Goal: Task Accomplishment & Management: Complete application form

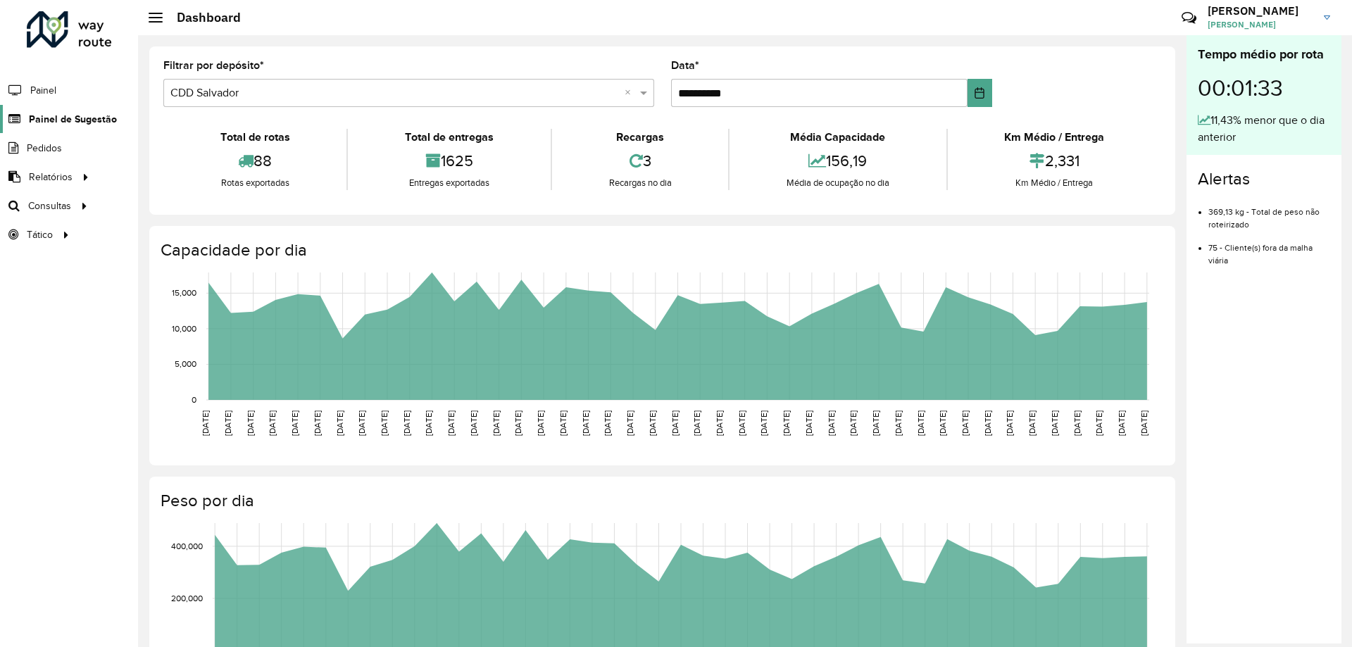
click at [84, 120] on span "Painel de Sugestão" at bounding box center [73, 119] width 88 height 15
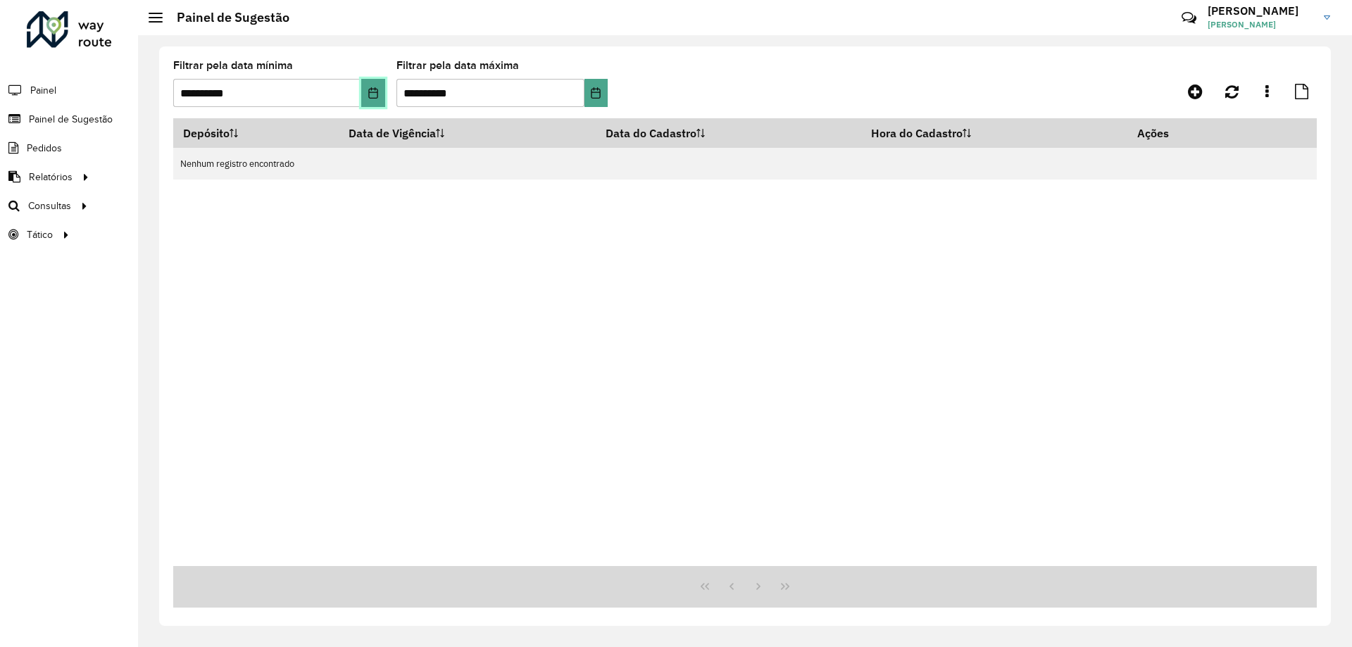
click at [371, 94] on icon "Choose Date" at bounding box center [373, 92] width 11 height 11
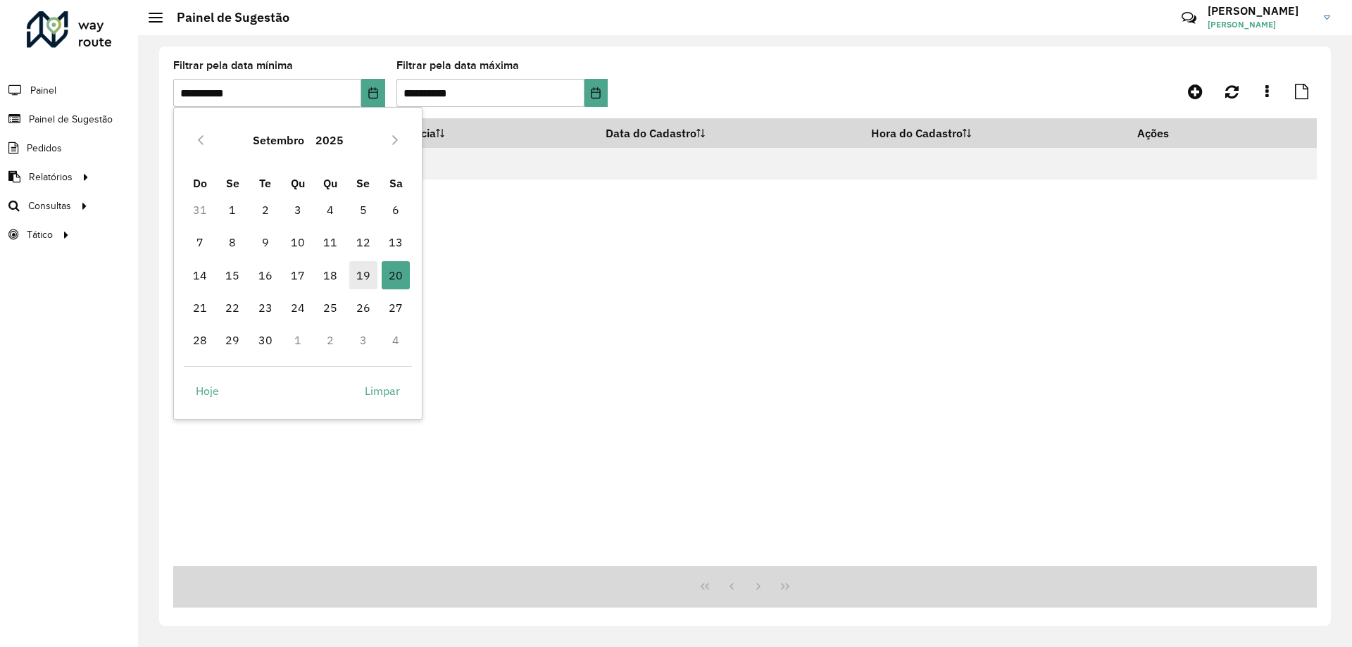
click at [358, 271] on span "19" at bounding box center [363, 275] width 28 height 28
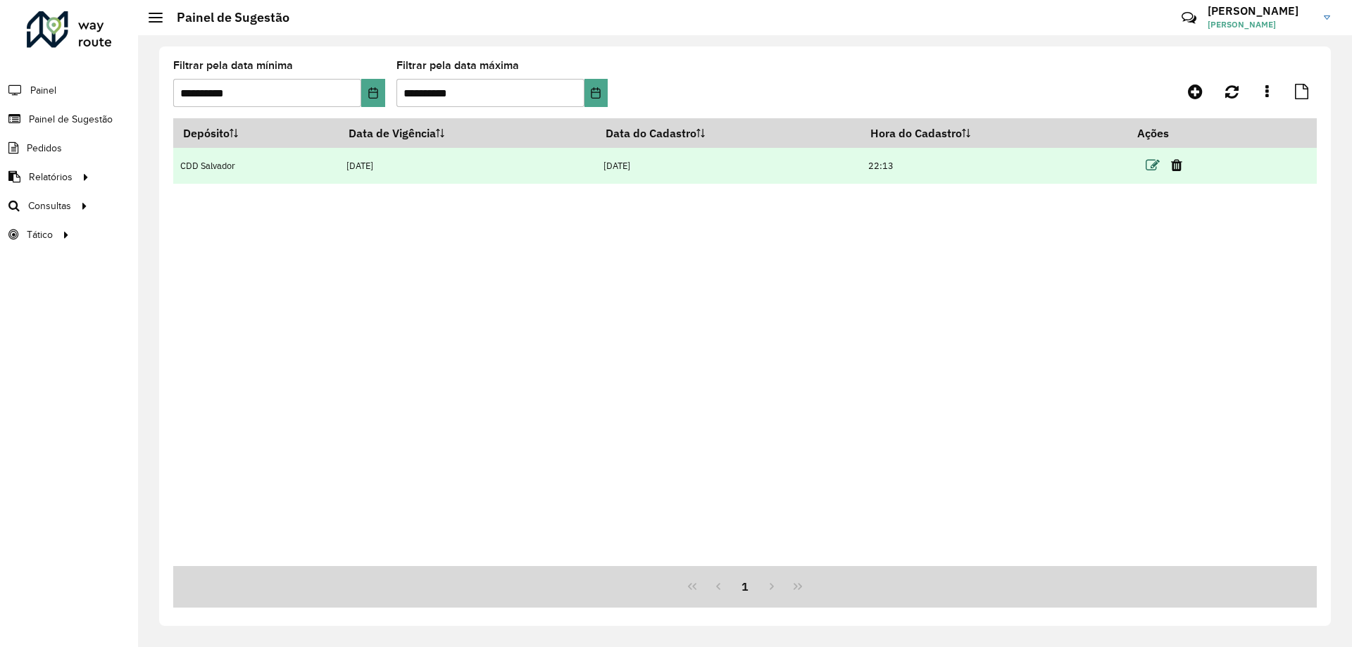
click at [1151, 168] on icon at bounding box center [1153, 165] width 14 height 14
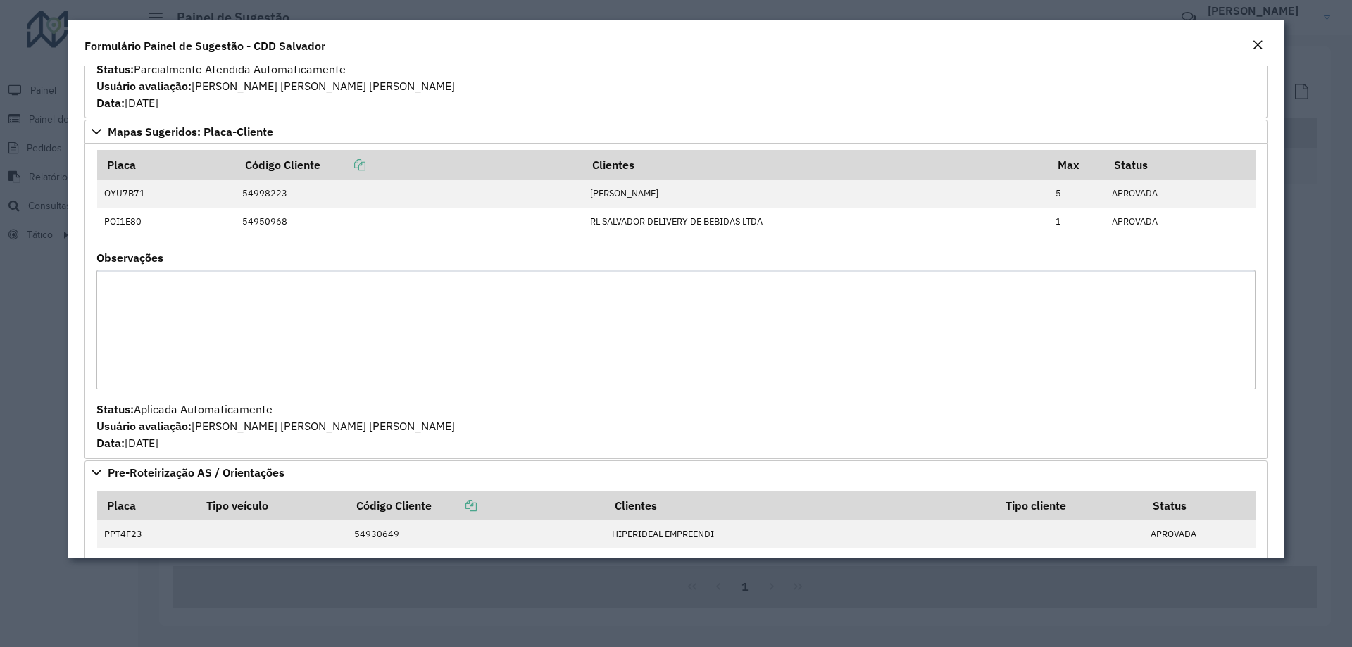
scroll to position [423, 0]
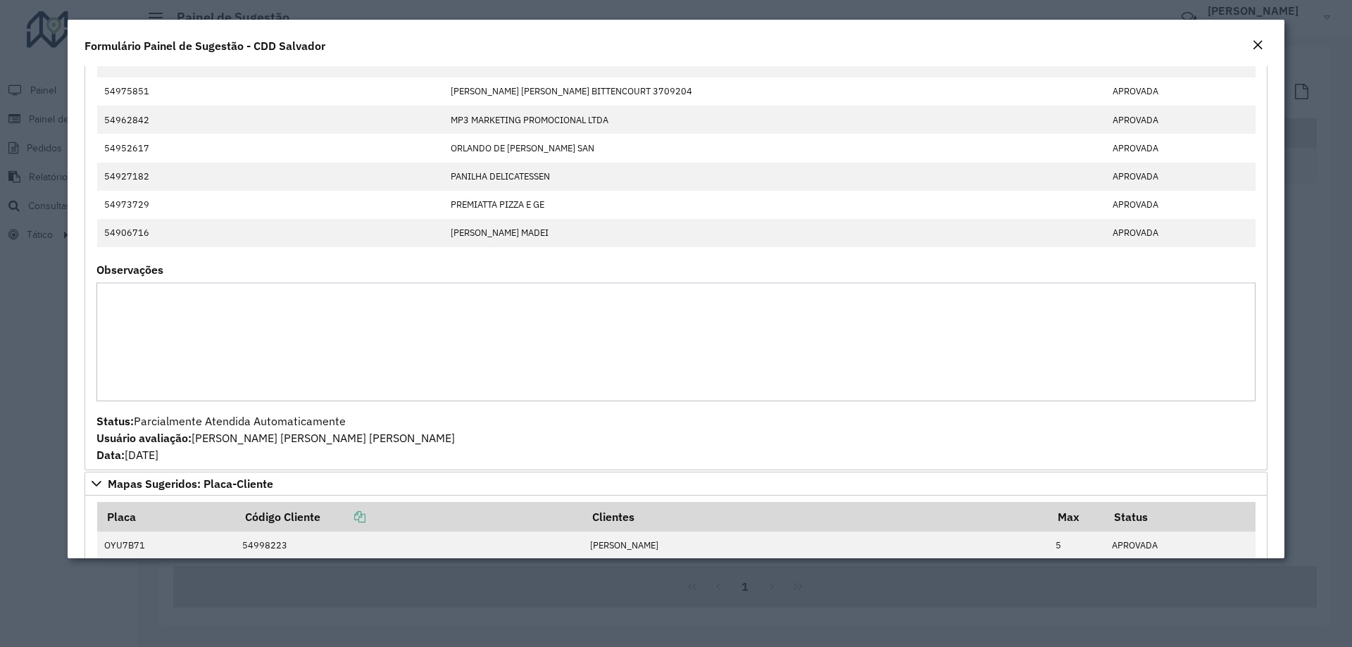
click at [1261, 51] on div "Close" at bounding box center [1257, 45] width 11 height 17
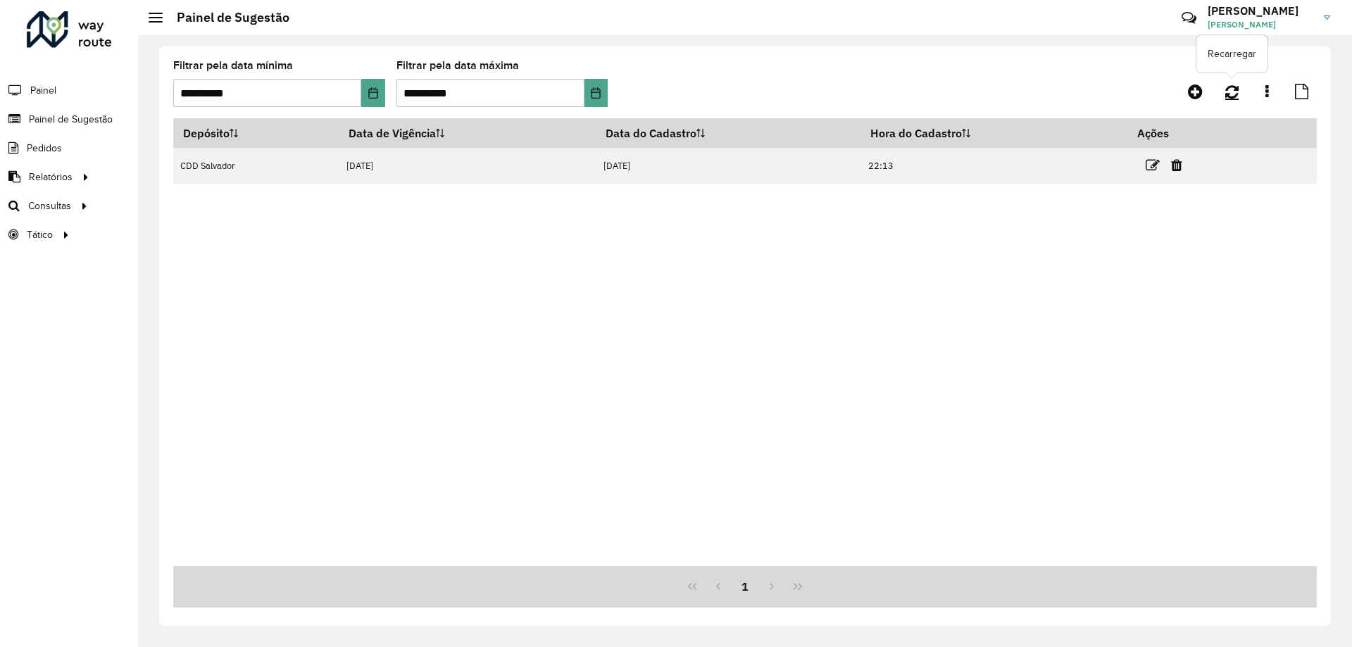
click at [1238, 92] on icon at bounding box center [1231, 91] width 13 height 15
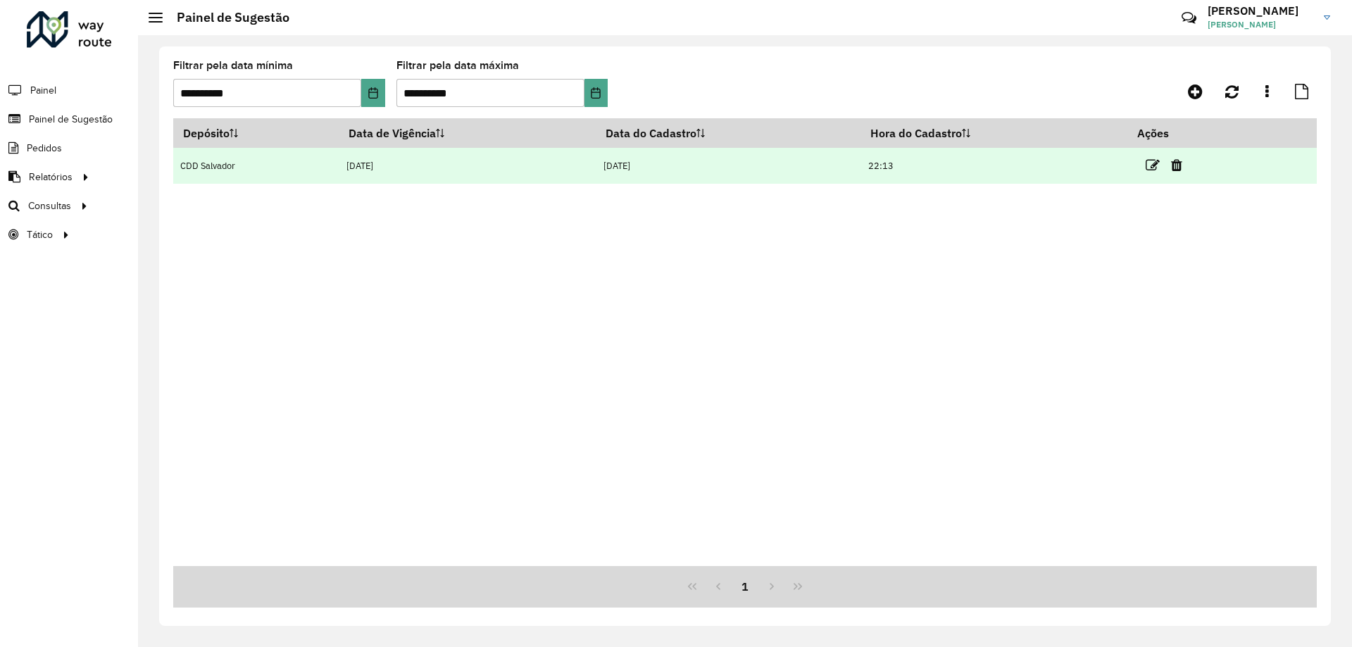
click at [1154, 156] on link at bounding box center [1153, 165] width 14 height 19
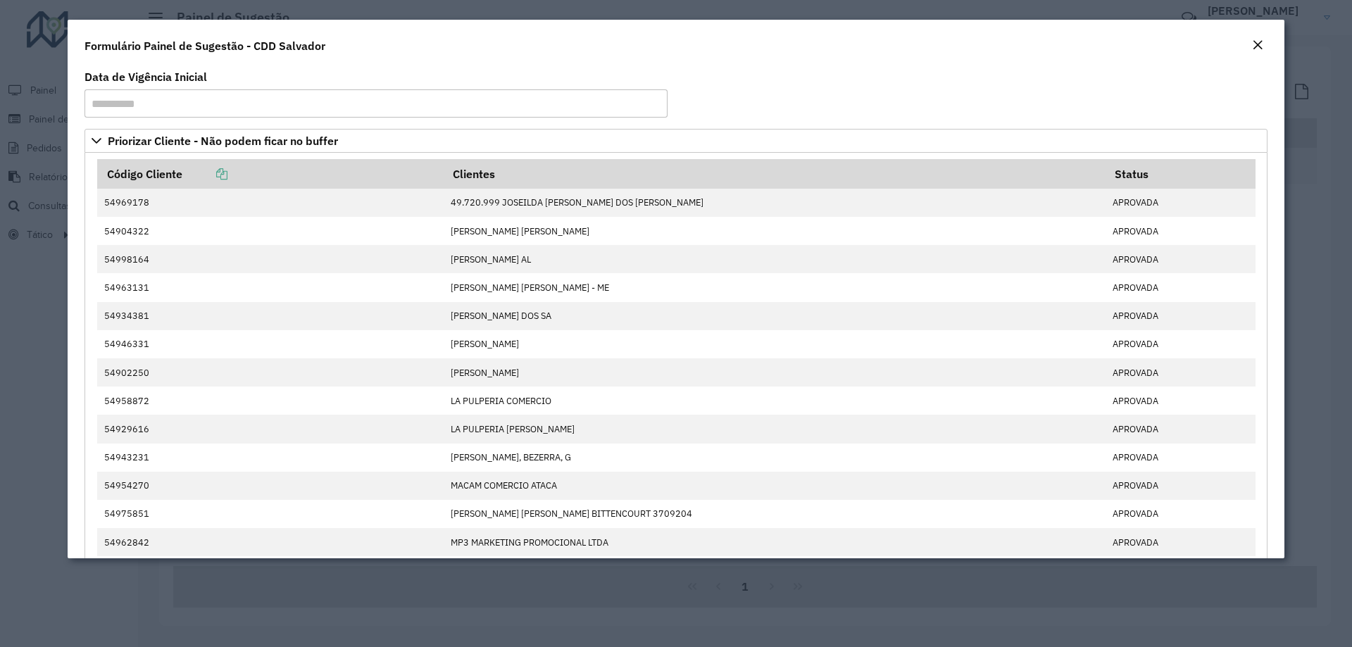
click at [1256, 50] on em "Close" at bounding box center [1257, 44] width 11 height 11
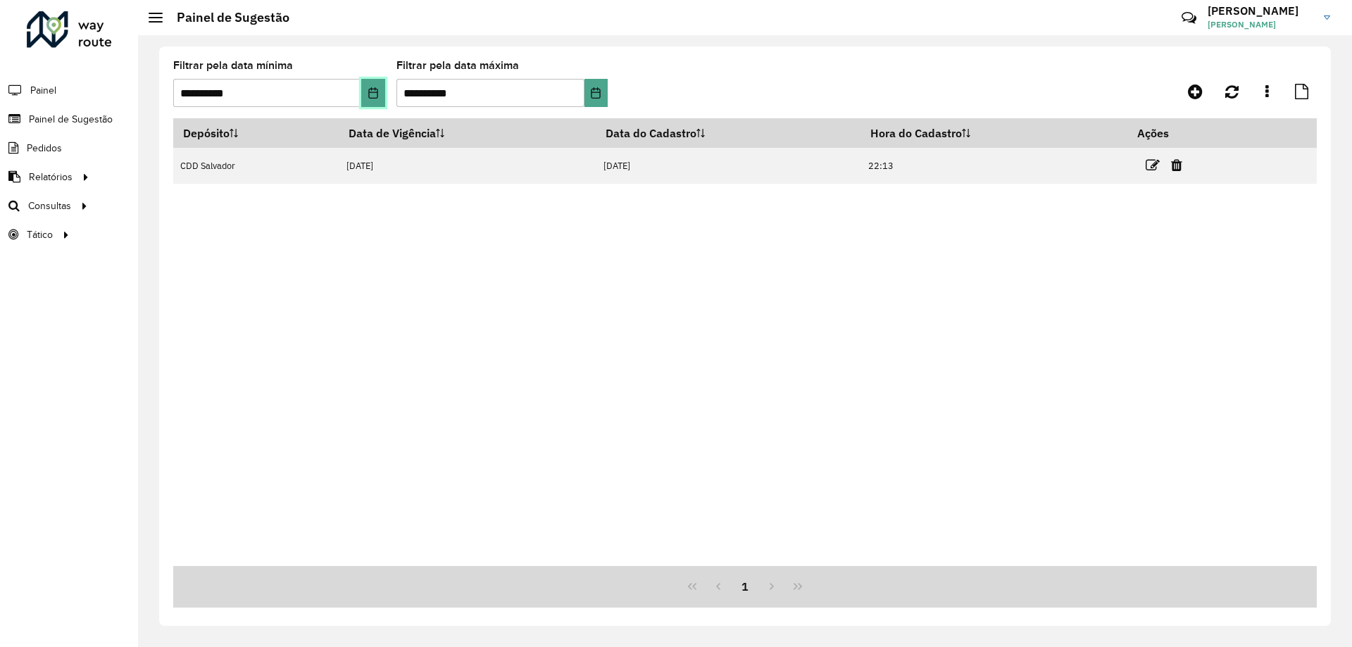
click at [377, 96] on icon "Choose Date" at bounding box center [372, 92] width 9 height 11
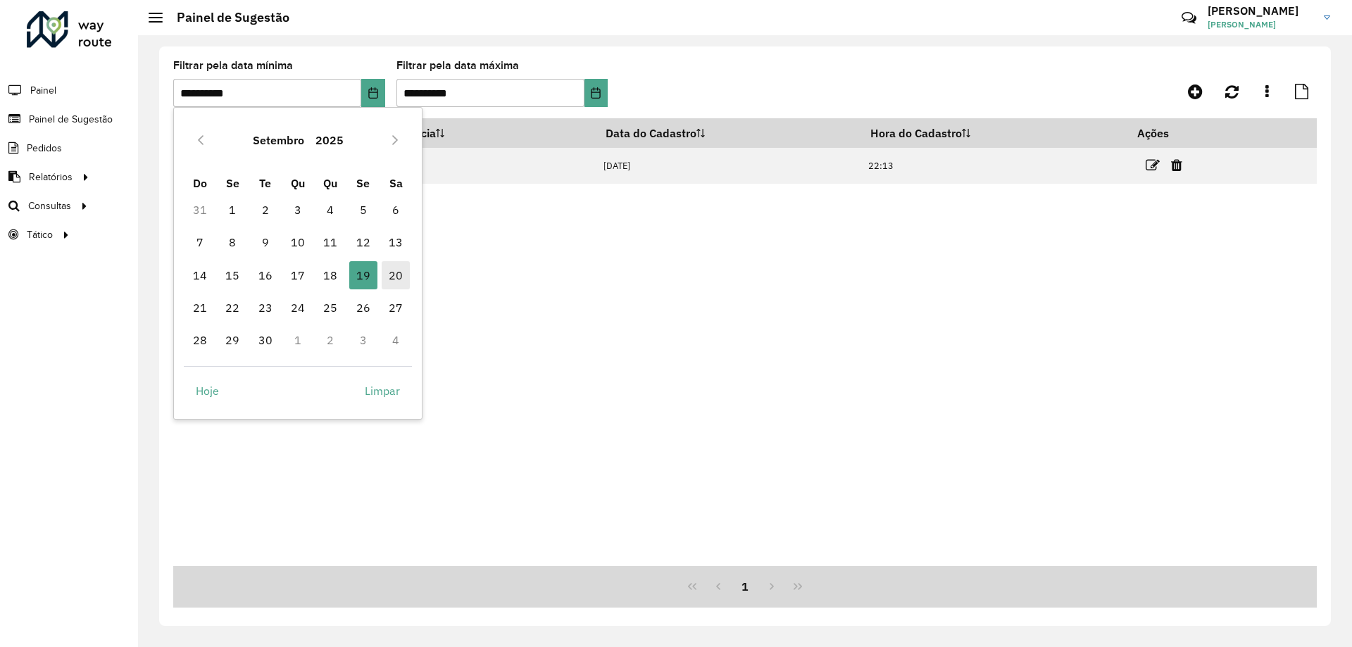
click at [389, 275] on span "20" at bounding box center [396, 275] width 28 height 28
type input "**********"
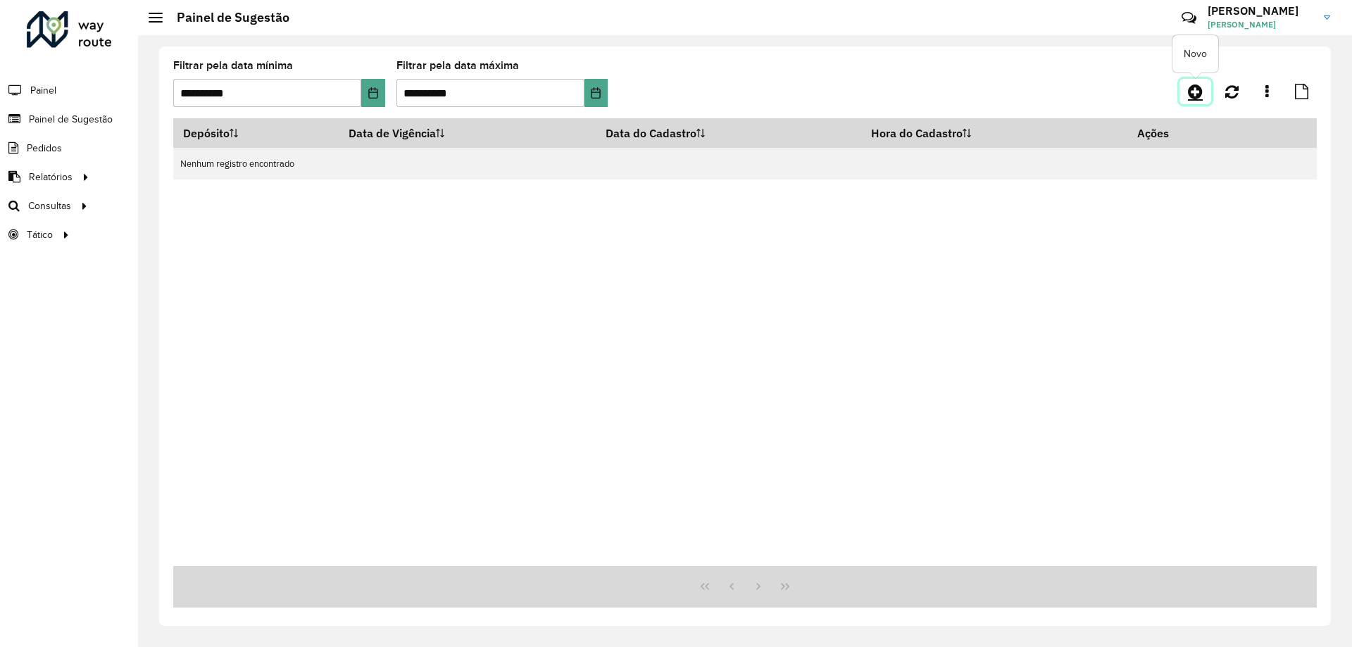
click at [1194, 89] on icon at bounding box center [1195, 91] width 15 height 17
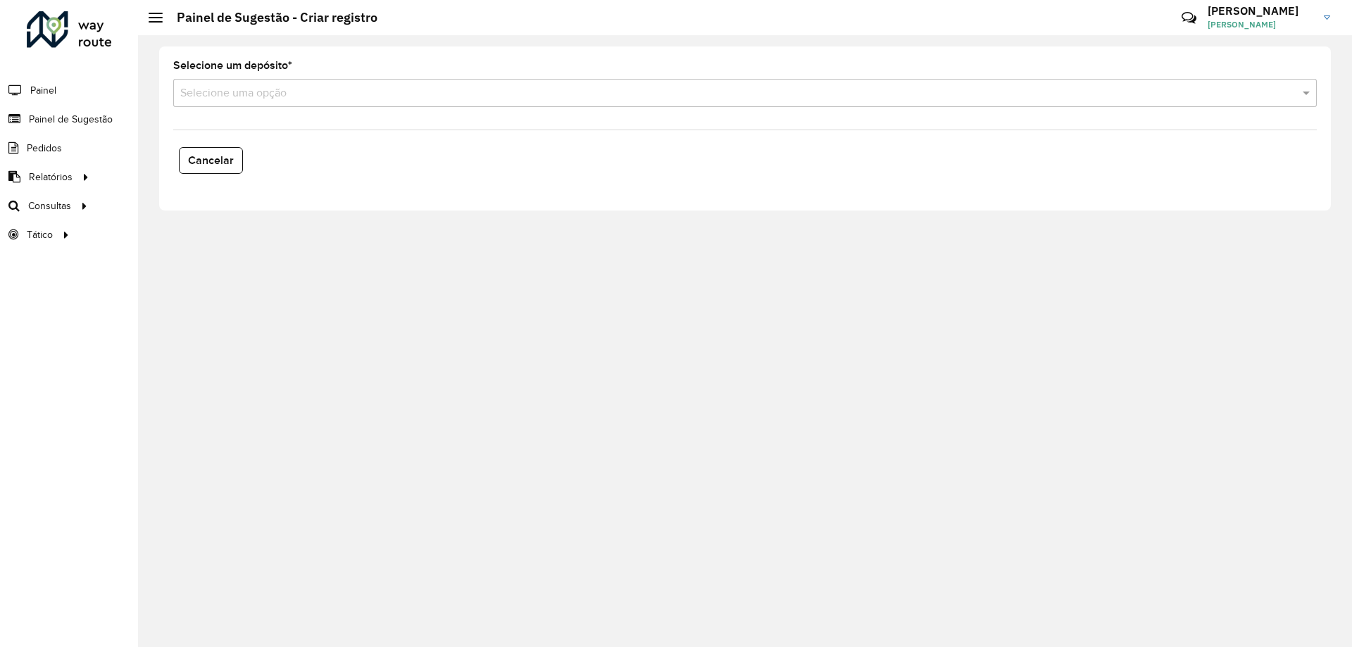
click at [273, 98] on input "text" at bounding box center [730, 93] width 1101 height 17
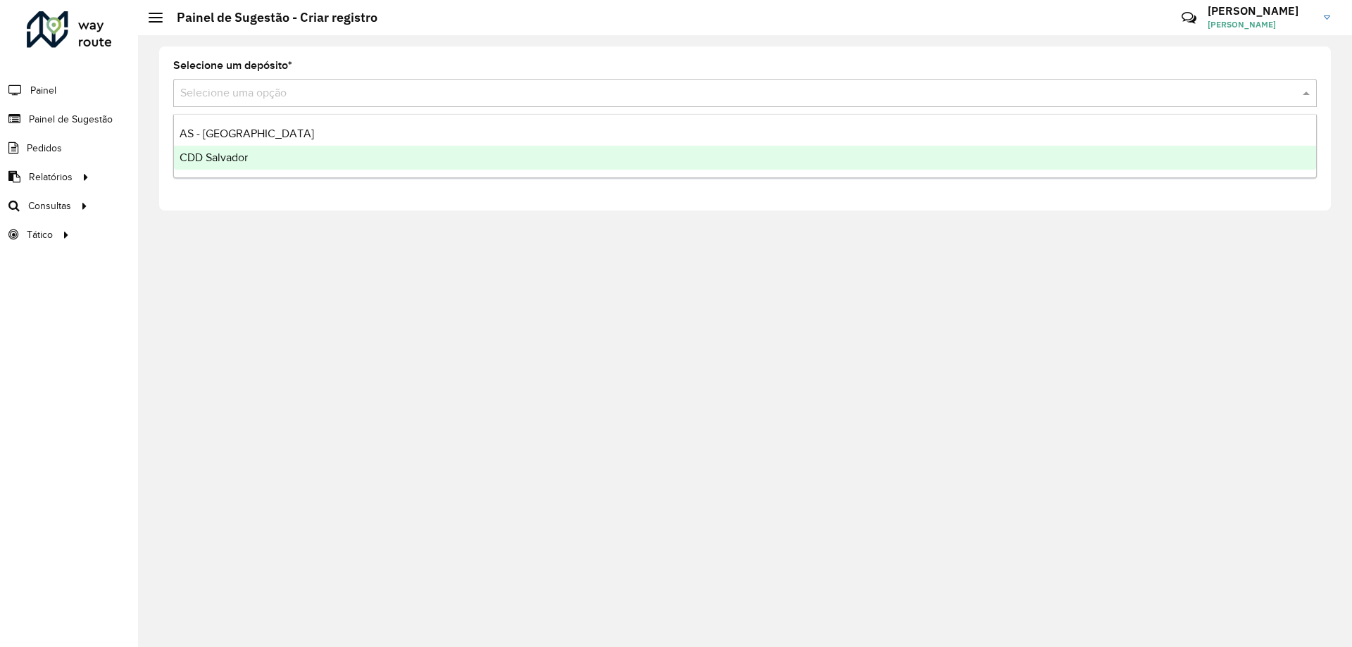
click at [266, 154] on div "CDD Salvador" at bounding box center [745, 158] width 1142 height 24
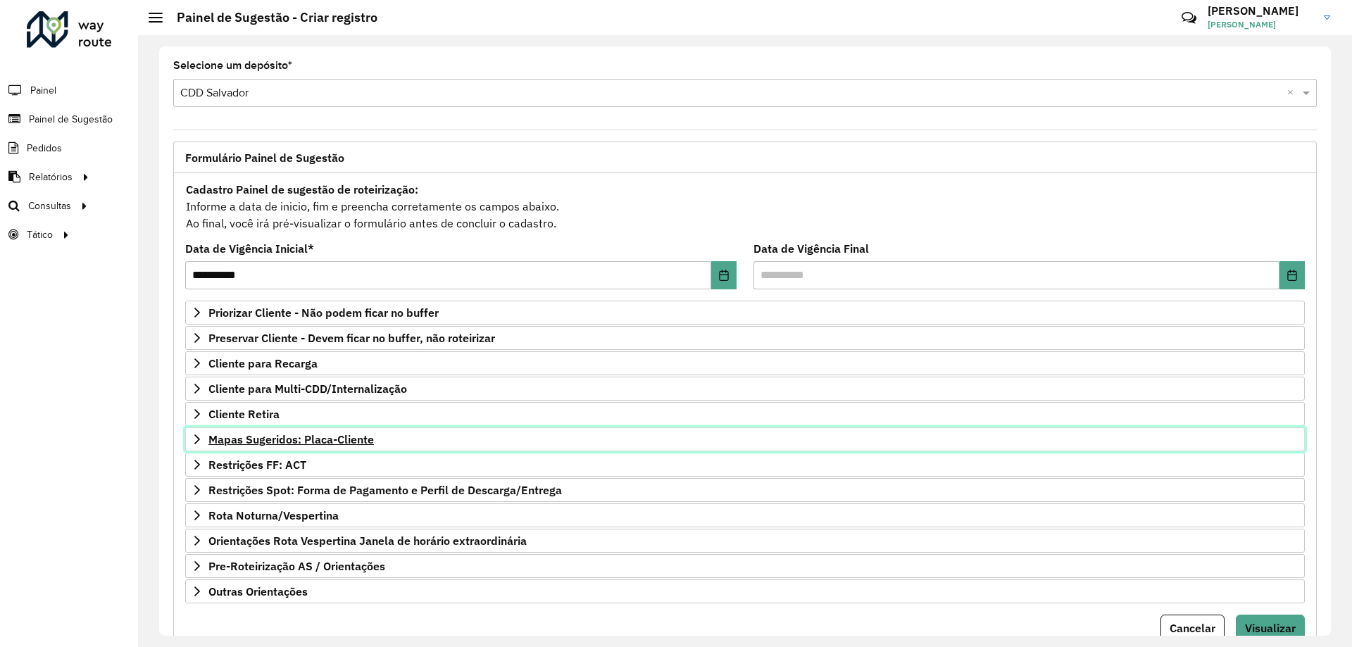
click at [333, 432] on link "Mapas Sugeridos: Placa-Cliente" at bounding box center [745, 439] width 1120 height 24
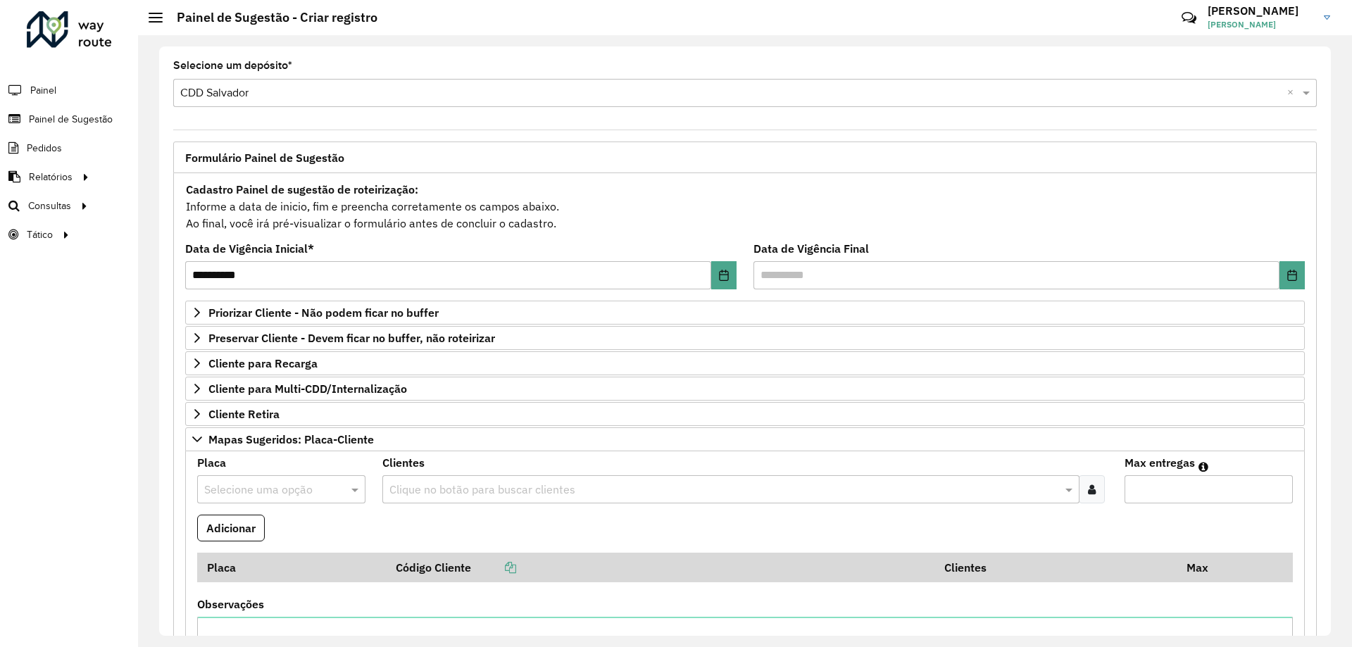
click at [1089, 485] on icon at bounding box center [1092, 489] width 8 height 11
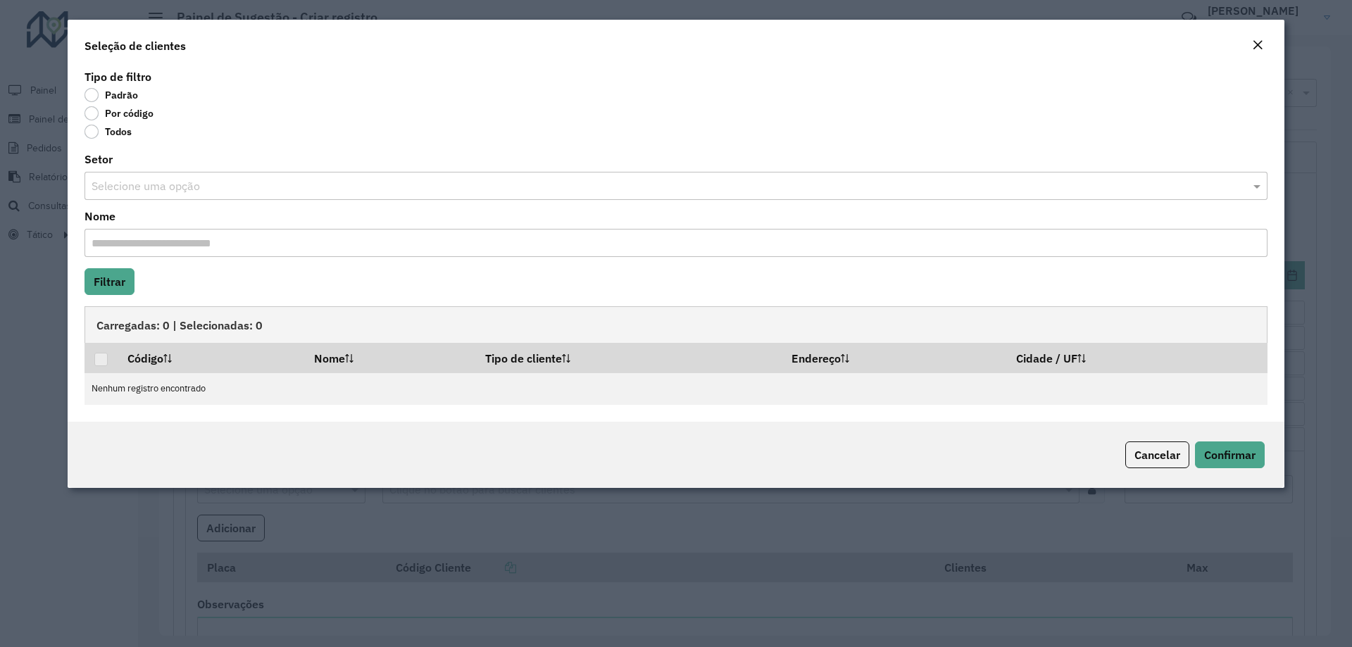
click at [96, 118] on label "Por código" at bounding box center [119, 113] width 69 height 14
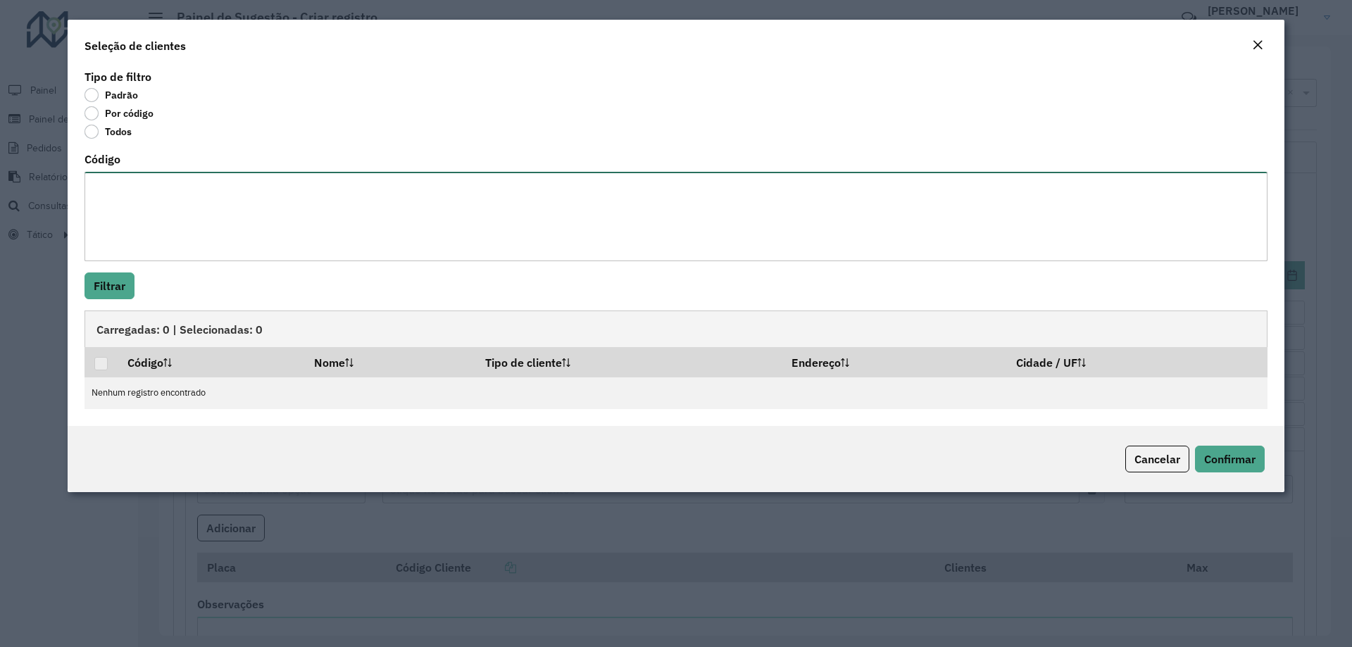
click at [115, 184] on textarea "Código" at bounding box center [676, 216] width 1183 height 89
paste textarea "***** ***** ***** ***** ***** ***** ***** ***** ***** *****"
type textarea "***** ***** ***** ***** ***** ***** ***** ***** ***** *****"
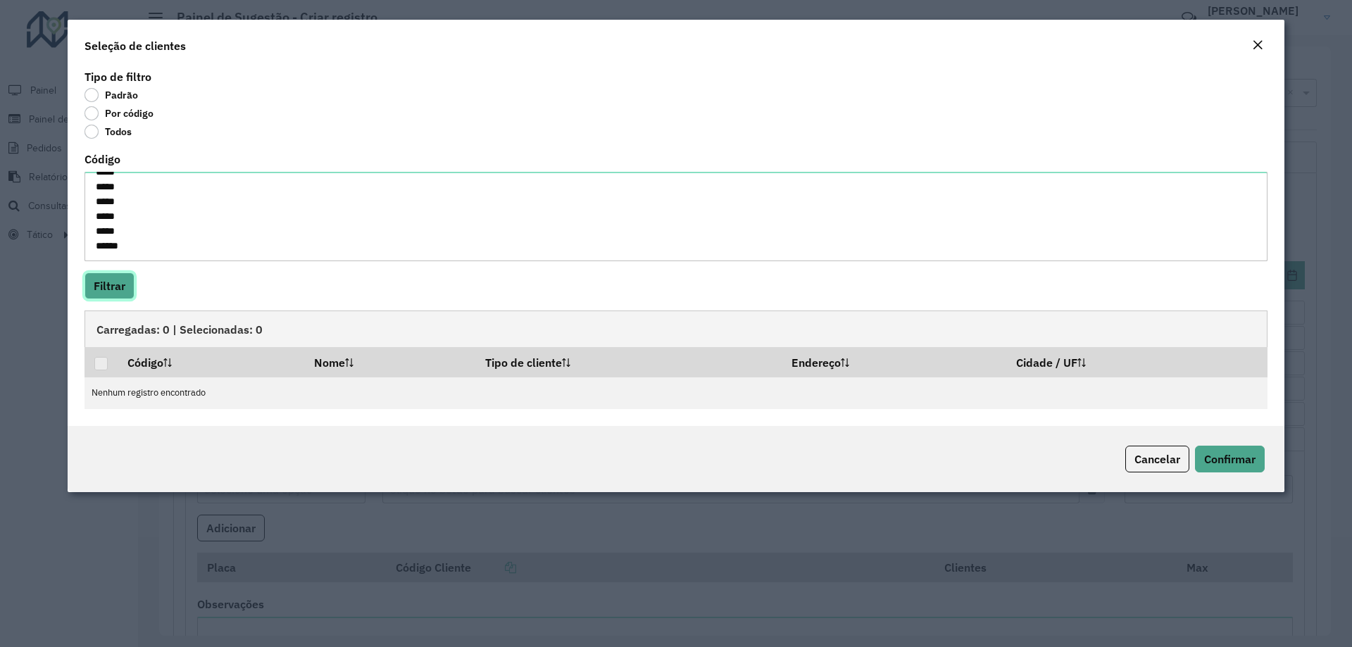
click at [113, 279] on button "Filtrar" at bounding box center [110, 286] width 50 height 27
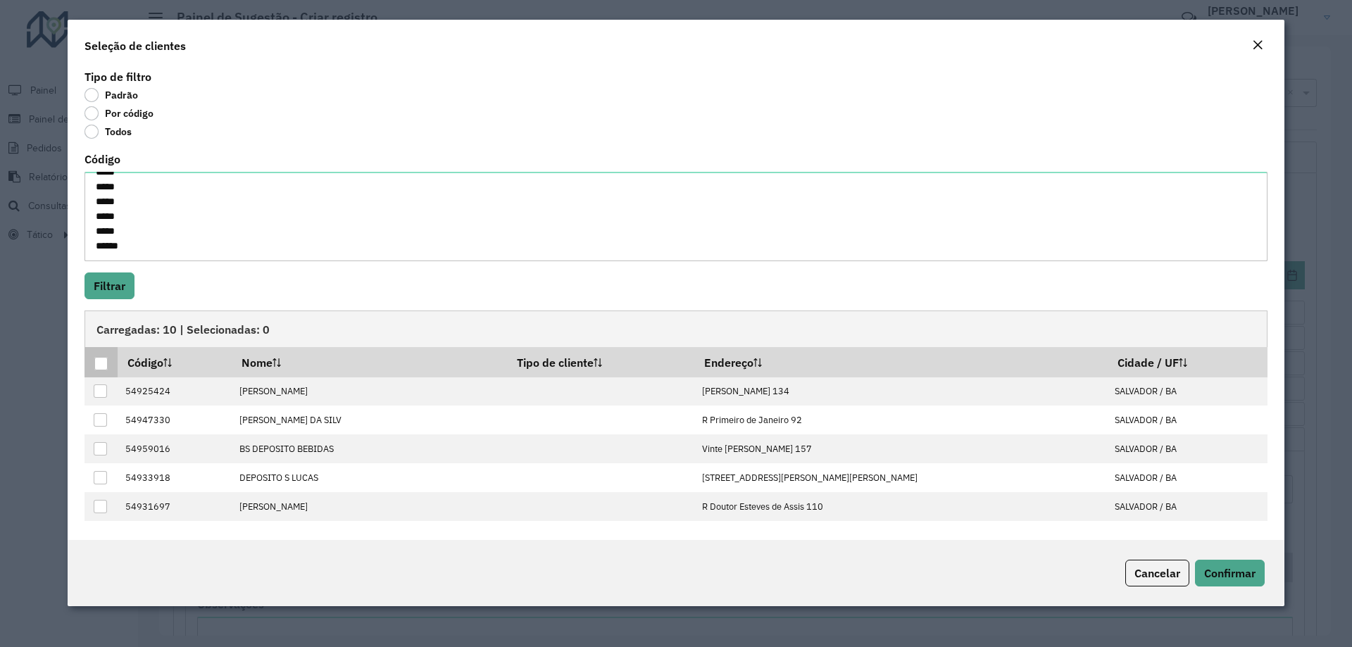
click at [104, 362] on div at bounding box center [100, 363] width 13 height 13
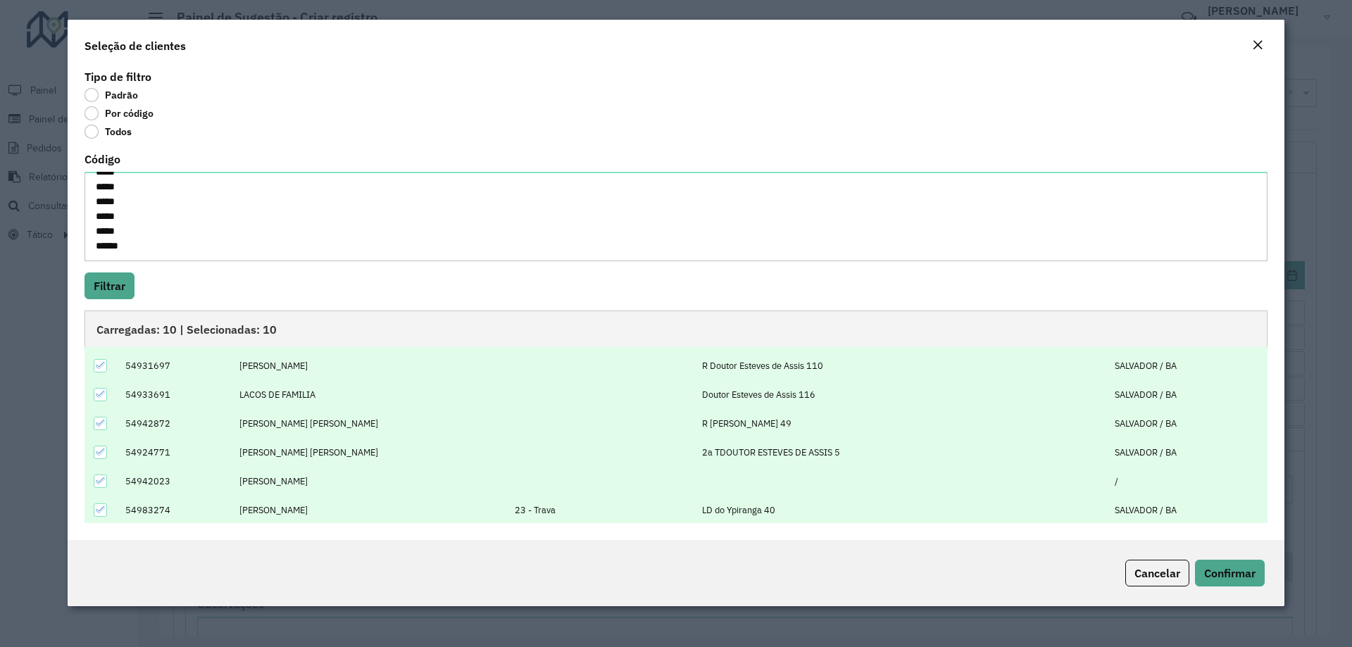
scroll to position [142, 0]
click at [1233, 576] on span "Confirmar" at bounding box center [1229, 573] width 51 height 14
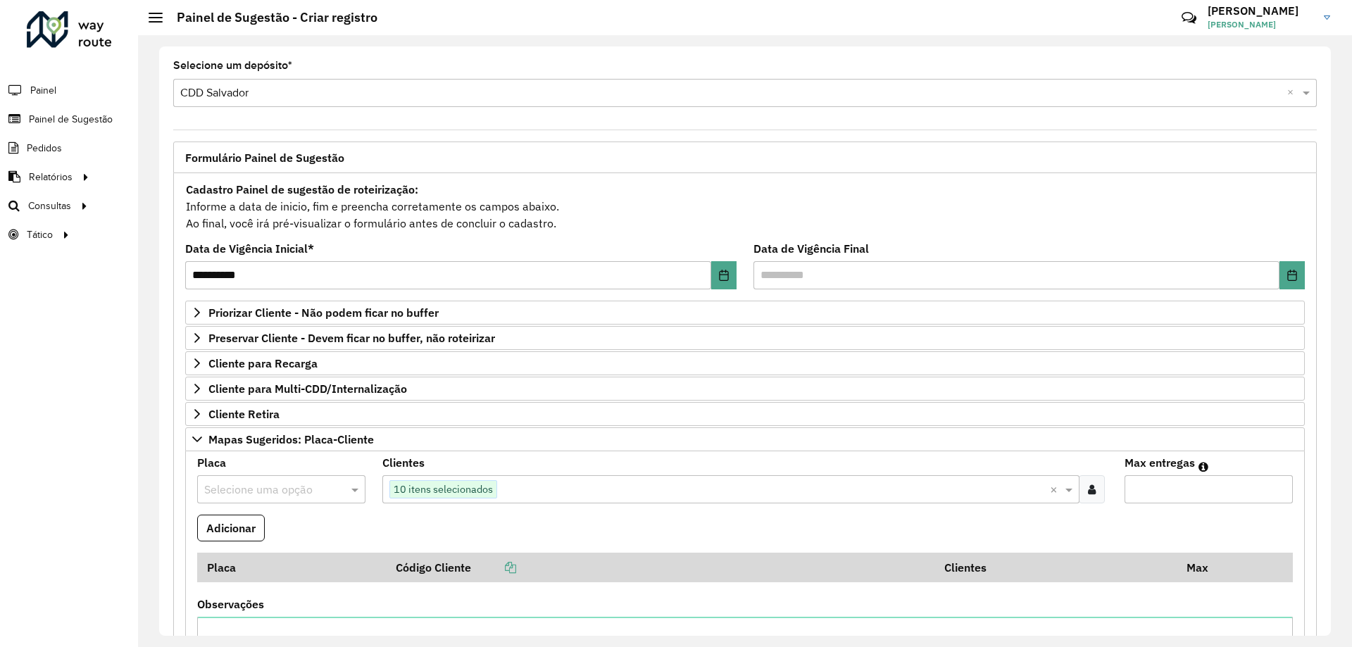
click at [277, 485] on input "text" at bounding box center [267, 490] width 126 height 17
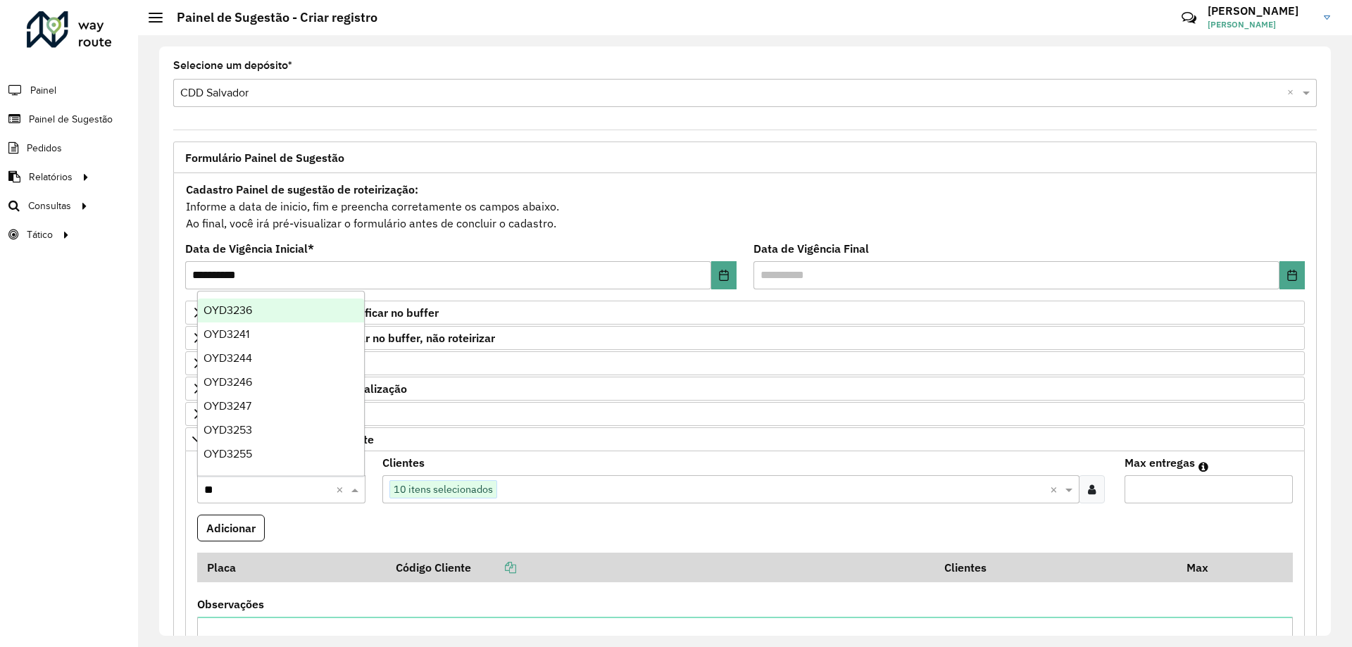
type input "***"
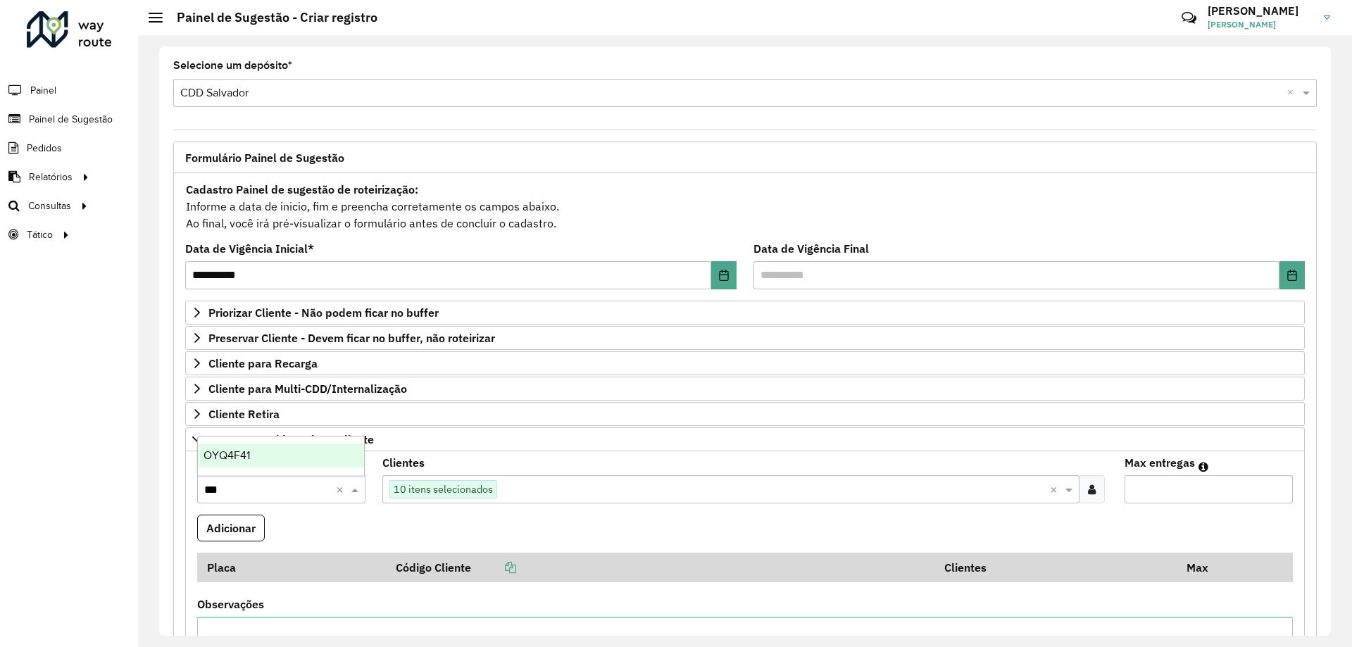
click at [208, 446] on div "OYQ4F41" at bounding box center [281, 456] width 166 height 24
click at [1146, 489] on input "Max entregas" at bounding box center [1209, 489] width 168 height 28
type input "**"
click at [239, 531] on button "Adicionar" at bounding box center [231, 528] width 68 height 27
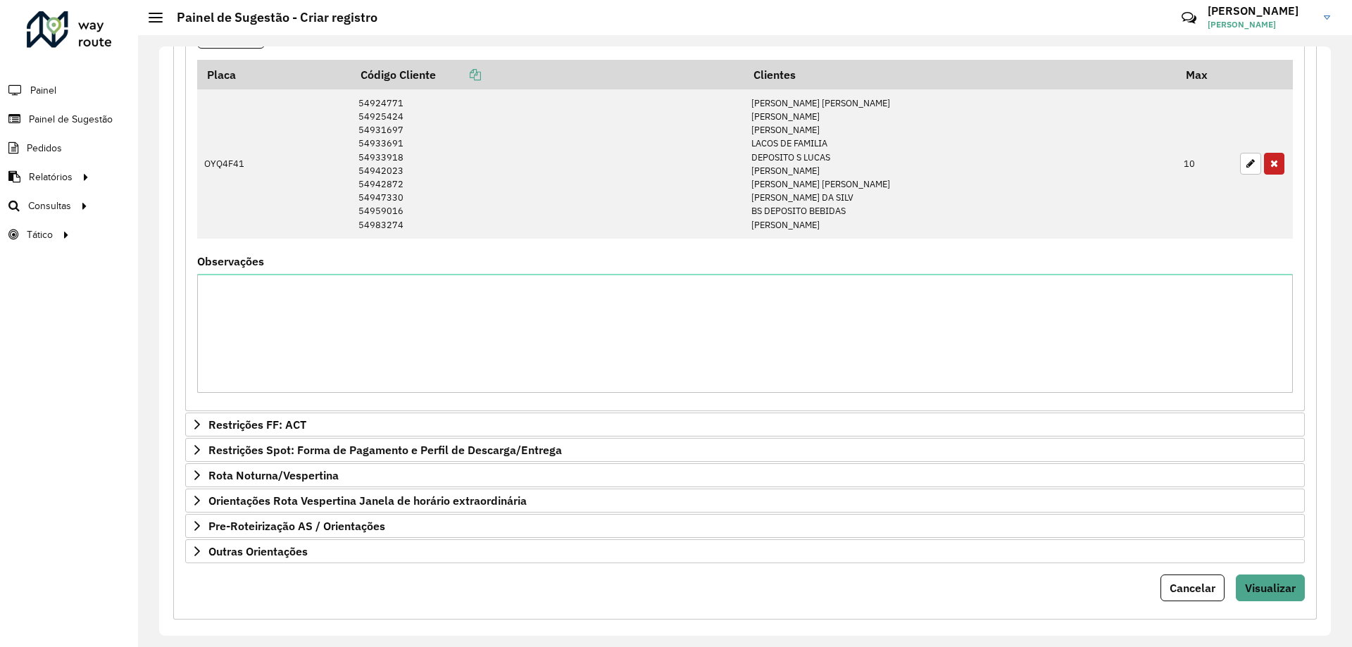
scroll to position [508, 0]
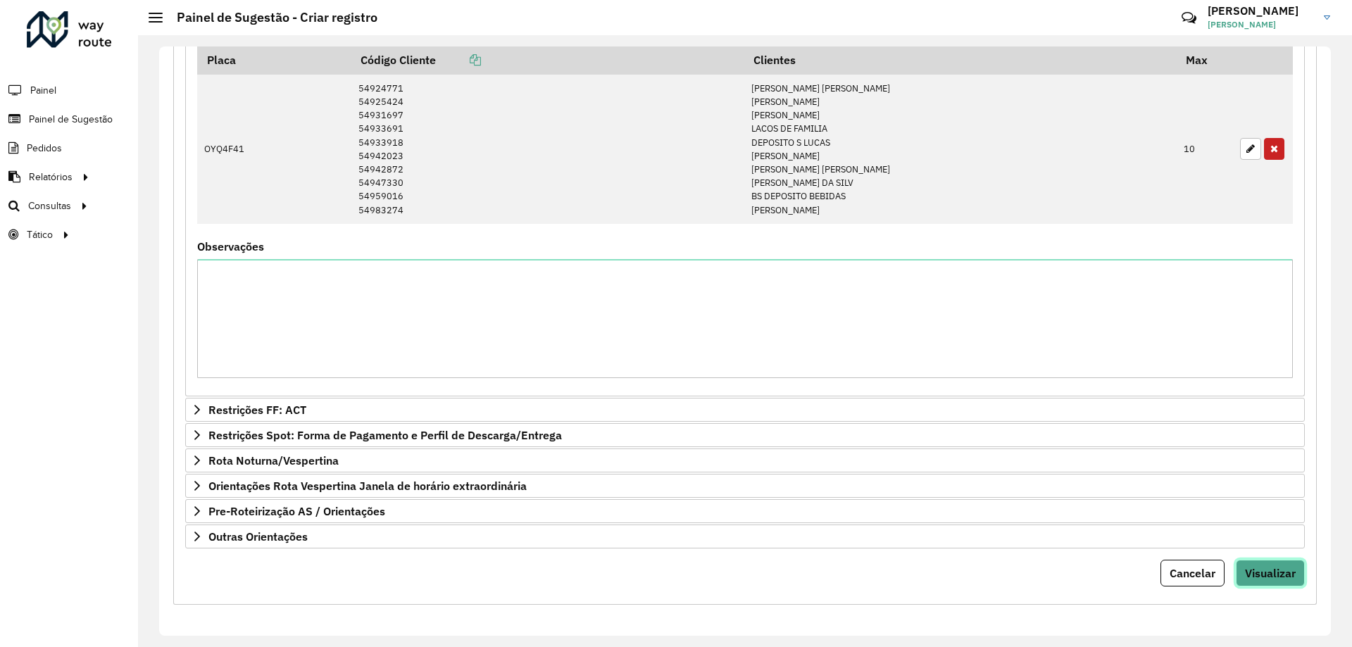
click at [1255, 568] on span "Visualizar" at bounding box center [1270, 573] width 51 height 14
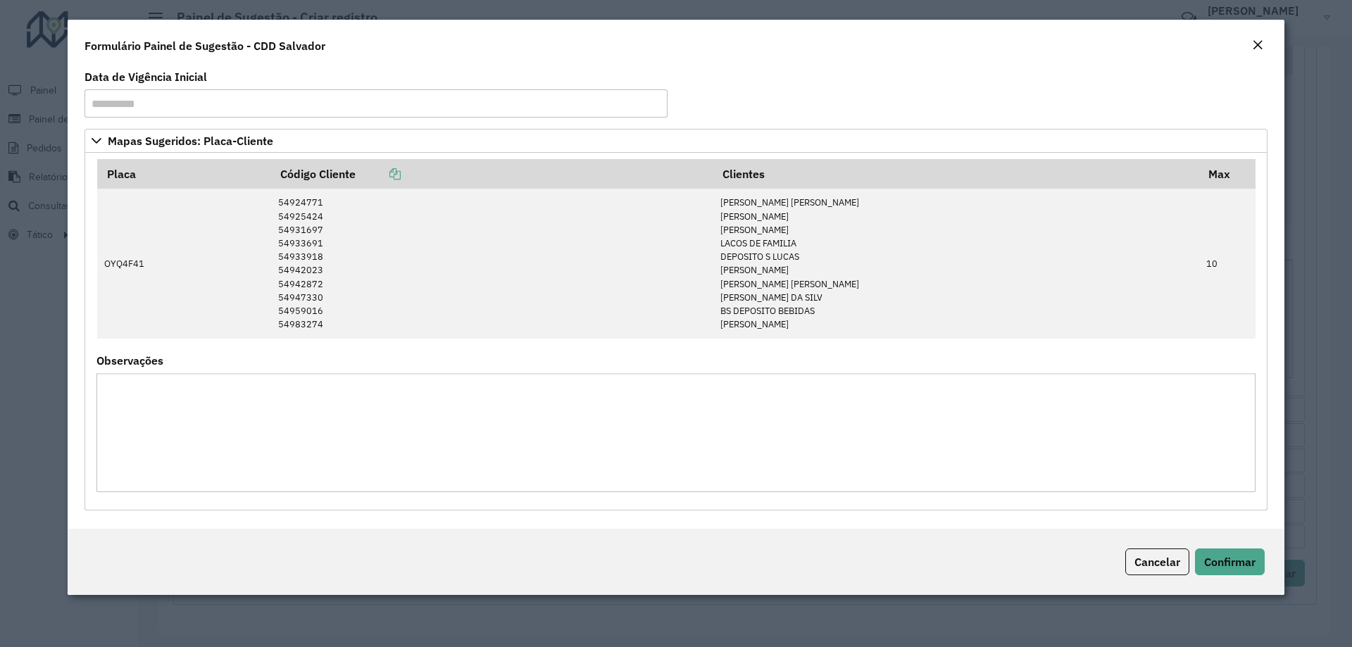
click at [1228, 579] on div "Cancelar Confirmar" at bounding box center [676, 562] width 1217 height 66
click at [1231, 561] on span "Confirmar" at bounding box center [1229, 562] width 51 height 14
